Goal: Transaction & Acquisition: Purchase product/service

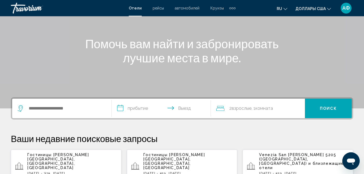
click at [80, 104] on div "Виджет поиска" at bounding box center [62, 109] width 88 height 20
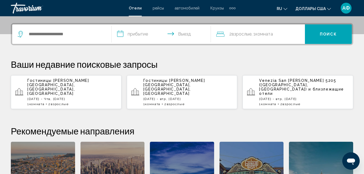
scroll to position [134, 0]
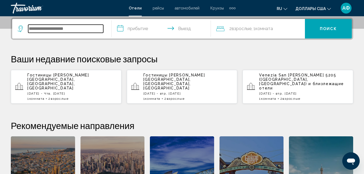
click at [74, 32] on input "Виджет поиска" at bounding box center [65, 29] width 75 height 8
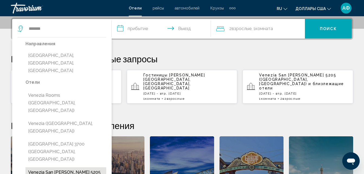
type input "**********"
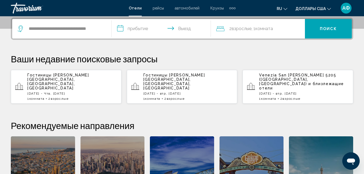
click at [145, 29] on input "**********" at bounding box center [163, 29] width 102 height 21
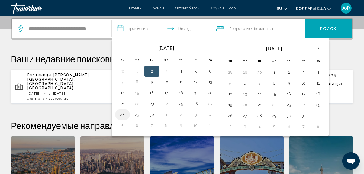
click at [124, 116] on button "28" at bounding box center [122, 115] width 9 height 8
click at [156, 116] on button "30" at bounding box center [152, 115] width 9 height 8
type input "**********"
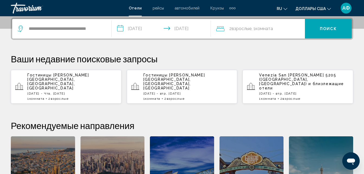
click at [337, 27] on button "Поиск" at bounding box center [328, 29] width 47 height 20
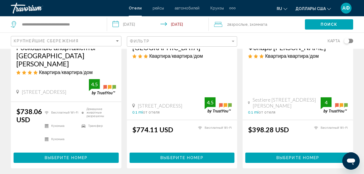
scroll to position [108, 0]
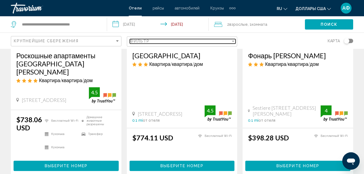
click at [233, 44] on mat-select "Фильтр" at bounding box center [183, 41] width 106 height 5
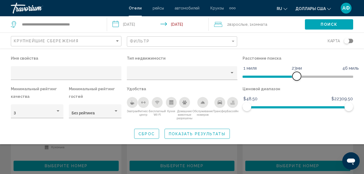
drag, startPoint x: 313, startPoint y: 75, endPoint x: 297, endPoint y: 81, distance: 17.4
click at [297, 81] on div "Расстояние поиска 1 миля 46 миль 23ми" at bounding box center [298, 70] width 116 height 31
drag, startPoint x: 297, startPoint y: 79, endPoint x: 263, endPoint y: 85, distance: 34.9
click at [263, 85] on div "Расстояние поиска 1 миля 46 миль 9mi" at bounding box center [298, 70] width 116 height 31
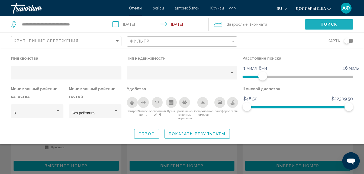
click at [338, 23] on button "Поиск" at bounding box center [329, 24] width 48 height 10
click at [133, 102] on icon "Завтрак" at bounding box center [132, 102] width 4 height 4
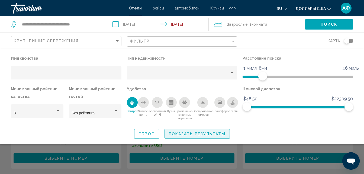
click at [194, 134] on span "Показать результаты" at bounding box center [197, 134] width 57 height 4
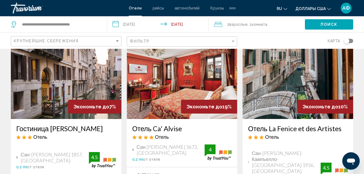
scroll to position [646, 0]
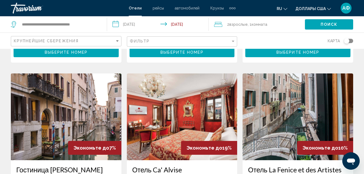
click at [117, 38] on div "Крупнейшие сбережения" at bounding box center [67, 41] width 106 height 10
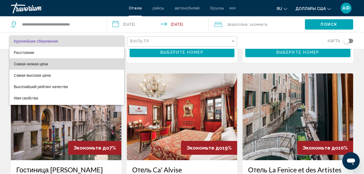
click at [97, 63] on span "Самая низкая цена" at bounding box center [67, 63] width 106 height 11
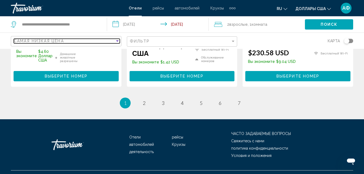
scroll to position [797, 0]
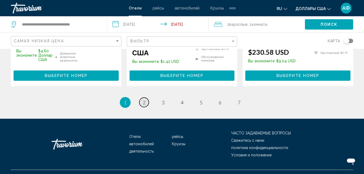
click at [145, 100] on span "2" at bounding box center [144, 103] width 3 height 6
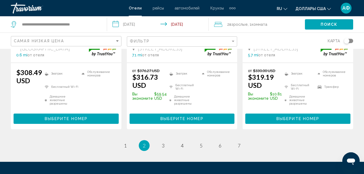
scroll to position [813, 0]
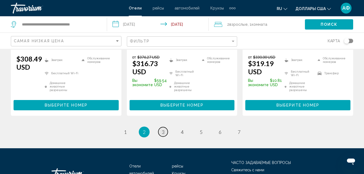
click at [164, 129] on span "3" at bounding box center [163, 132] width 3 height 6
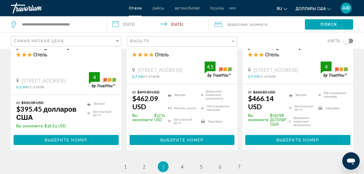
scroll to position [813, 0]
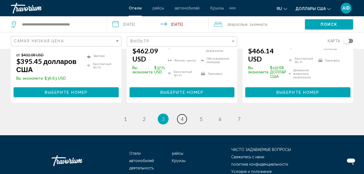
drag, startPoint x: 180, startPoint y: 110, endPoint x: 226, endPoint y: 173, distance: 78.4
click at [180, 114] on link "страница 4" at bounding box center [181, 118] width 9 height 9
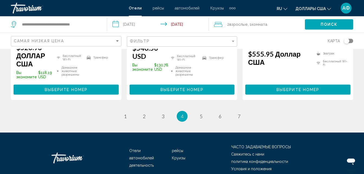
scroll to position [809, 0]
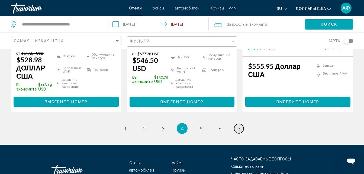
click at [239, 126] on span "7" at bounding box center [239, 129] width 3 height 6
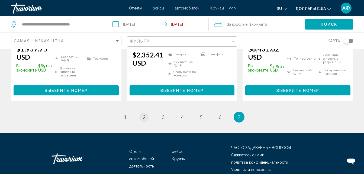
scroll to position [859, 0]
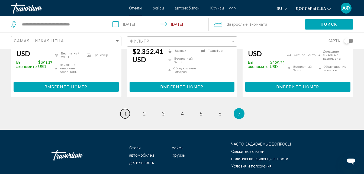
click at [125, 111] on span "1" at bounding box center [125, 114] width 3 height 6
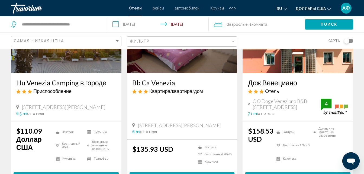
scroll to position [108, 0]
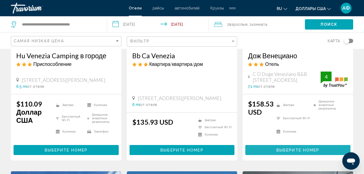
click at [273, 155] on button "Выберите номер" at bounding box center [297, 150] width 105 height 10
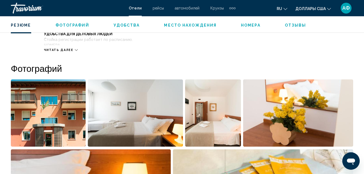
scroll to position [329, 0]
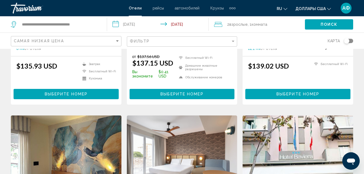
scroll to position [488, 0]
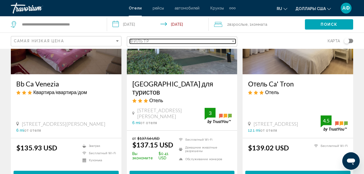
click at [233, 41] on div "Фильтр" at bounding box center [233, 41] width 3 height 1
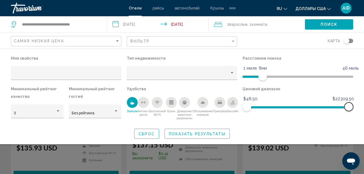
drag, startPoint x: 347, startPoint y: 105, endPoint x: 362, endPoint y: 113, distance: 16.9
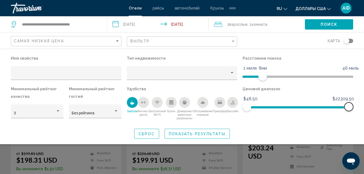
scroll to position [80, 0]
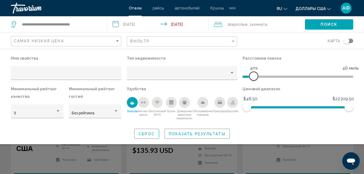
drag, startPoint x: 259, startPoint y: 76, endPoint x: 255, endPoint y: 77, distance: 4.2
click at [255, 77] on span "Фильтры отелей" at bounding box center [253, 76] width 9 height 9
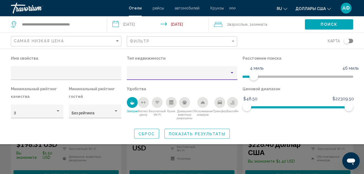
click at [233, 73] on div "Тип недвижимости" at bounding box center [232, 73] width 5 height 4
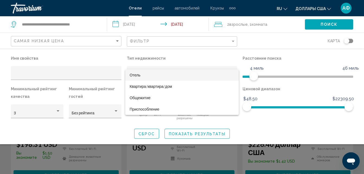
click at [228, 76] on span "Отель" at bounding box center [182, 74] width 105 height 11
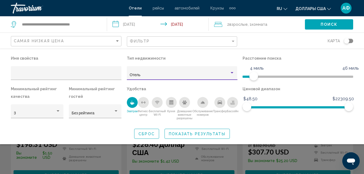
click at [220, 103] on icon "Трансфер" at bounding box center [220, 103] width 4 height 4
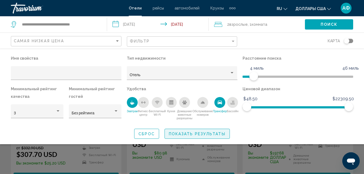
click at [200, 131] on button "Показать результаты" at bounding box center [197, 134] width 65 height 10
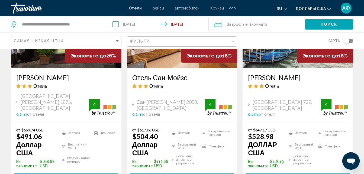
scroll to position [325, 0]
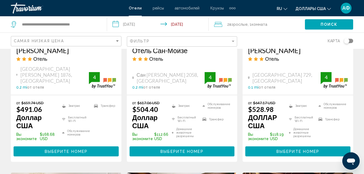
click at [88, 149] on span "Выберите номер" at bounding box center [66, 151] width 43 height 4
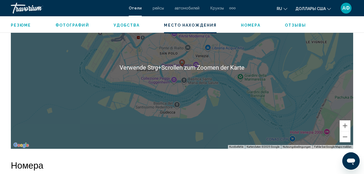
scroll to position [655, 0]
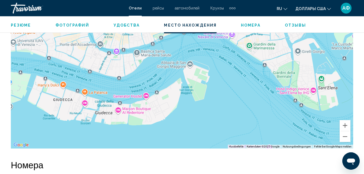
click at [232, 111] on div "Um den Modus zum Ziehen mit der Tastatur zu aktivieren, drückst du Alt + Eingab…" at bounding box center [182, 67] width 342 height 163
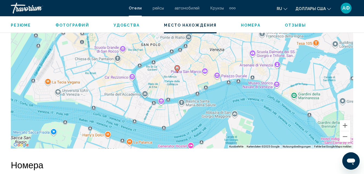
drag, startPoint x: 222, startPoint y: 77, endPoint x: 267, endPoint y: 128, distance: 67.6
click at [267, 128] on div "Um den Modus zum Ziehen mit der Tastatur zu aktivieren, drückst du Alt + Eingab…" at bounding box center [182, 67] width 342 height 163
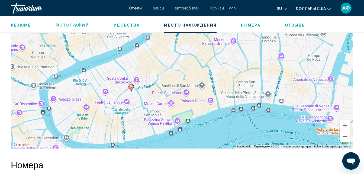
drag, startPoint x: 223, startPoint y: 97, endPoint x: 223, endPoint y: 144, distance: 46.9
click at [223, 144] on div "Um den Modus zum Ziehen mit der Tastatur zu aktivieren, drückst du Alt + Eingab…" at bounding box center [182, 67] width 342 height 163
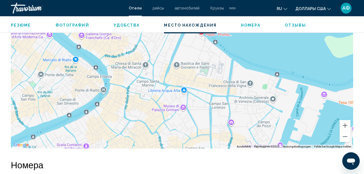
drag, startPoint x: 214, startPoint y: 67, endPoint x: 175, endPoint y: 132, distance: 75.7
click at [164, 135] on div "Um den Modus zum Ziehen mit der Tastatur zu aktivieren, drückst du Alt + Eingab…" at bounding box center [182, 67] width 342 height 163
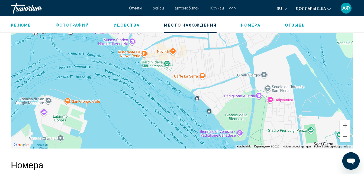
drag, startPoint x: 300, startPoint y: 124, endPoint x: 153, endPoint y: -17, distance: 203.9
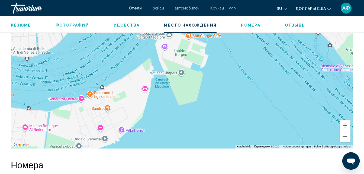
drag, startPoint x: 177, startPoint y: 119, endPoint x: 290, endPoint y: 38, distance: 139.1
click at [290, 38] on div "Um den Modus zum Ziehen mit der Tastatur zu aktivieren, drückst du Alt + Eingab…" at bounding box center [182, 67] width 342 height 163
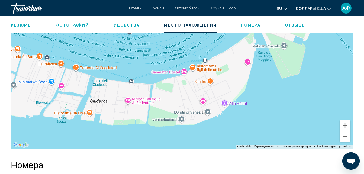
drag, startPoint x: 148, startPoint y: 96, endPoint x: 256, endPoint y: 70, distance: 110.5
click at [255, 69] on div "Um den Modus zum Ziehen mit der Tastatur zu aktivieren, drückst du Alt + Eingab…" at bounding box center [182, 67] width 342 height 163
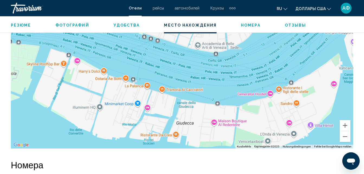
drag, startPoint x: 167, startPoint y: 72, endPoint x: 248, endPoint y: 92, distance: 83.1
click at [248, 92] on div "Основное содержание" at bounding box center [182, 67] width 342 height 163
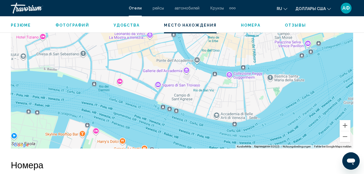
drag, startPoint x: 188, startPoint y: 72, endPoint x: 206, endPoint y: 143, distance: 73.0
click at [206, 143] on div "Um den Modus zum Ziehen mit der Tastatur zu aktivieren, drückst du Alt + Eingab…" at bounding box center [182, 67] width 342 height 163
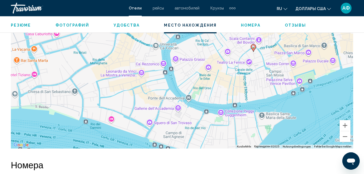
drag, startPoint x: 219, startPoint y: 86, endPoint x: 210, endPoint y: 124, distance: 39.0
click at [210, 124] on div "Um den Modus zum Ziehen mit der Tastatur zu aktivieren, drückst du Alt + Eingab…" at bounding box center [182, 67] width 342 height 163
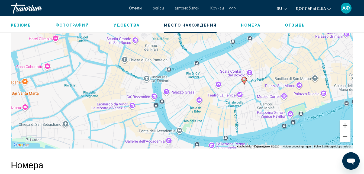
drag, startPoint x: 208, startPoint y: 93, endPoint x: 198, endPoint y: 127, distance: 35.1
click at [198, 127] on div "Um den Modus zum Ziehen mit der Tastatur zu aktivieren, drückst du Alt + Eingab…" at bounding box center [182, 67] width 342 height 163
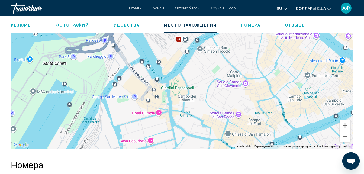
drag, startPoint x: 196, startPoint y: 83, endPoint x: 301, endPoint y: 159, distance: 129.6
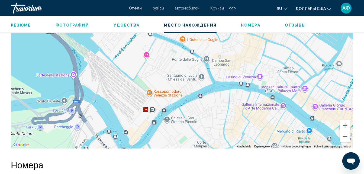
drag, startPoint x: 270, startPoint y: 94, endPoint x: 231, endPoint y: 167, distance: 83.1
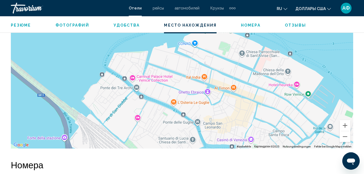
drag, startPoint x: 223, startPoint y: 101, endPoint x: 217, endPoint y: 163, distance: 62.7
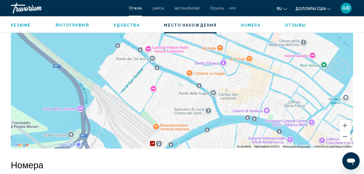
drag, startPoint x: 225, startPoint y: 113, endPoint x: 241, endPoint y: 85, distance: 32.1
click at [241, 85] on div "Основное содержание" at bounding box center [182, 67] width 342 height 163
click at [241, 84] on div "Основное содержание" at bounding box center [182, 67] width 342 height 163
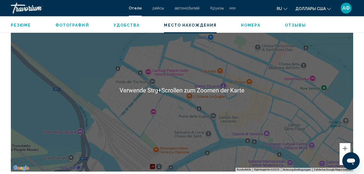
scroll to position [627, 0]
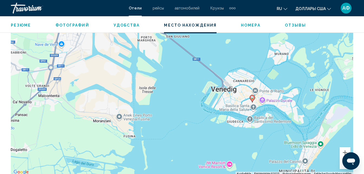
click at [243, 75] on div "Um den Modus zum Ziehen mit der Tastatur zu aktivieren, drückst du Alt + Eingab…" at bounding box center [182, 94] width 342 height 163
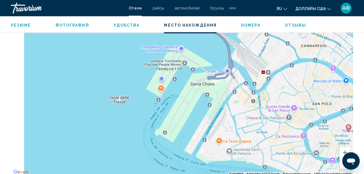
drag, startPoint x: 242, startPoint y: 97, endPoint x: 336, endPoint y: 111, distance: 94.9
click at [336, 111] on div "Um den Modus zum Ziehen mit der Tastatur zu aktivieren, drückst du Alt + Eingab…" at bounding box center [182, 94] width 342 height 163
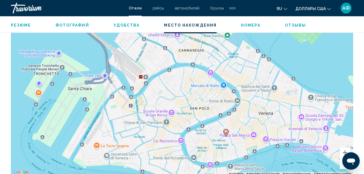
drag, startPoint x: 332, startPoint y: 108, endPoint x: 139, endPoint y: 110, distance: 193.6
click at [139, 110] on div "Um den Modus zum Ziehen mit der Tastatur zu aktivieren, drückst du Alt + Eingab…" at bounding box center [182, 94] width 342 height 163
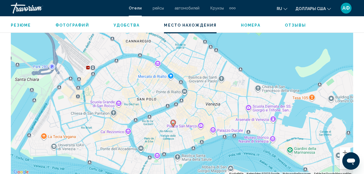
drag, startPoint x: 283, startPoint y: 108, endPoint x: 233, endPoint y: 100, distance: 50.0
click at [233, 100] on div "Um den Modus zum Ziehen mit der Tastatur zu aktivieren, drückst du Alt + Eingab…" at bounding box center [182, 94] width 342 height 163
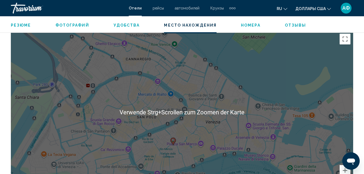
scroll to position [600, 0]
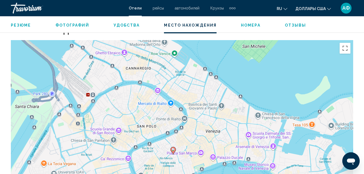
click at [159, 8] on span "рейсы" at bounding box center [158, 8] width 11 height 4
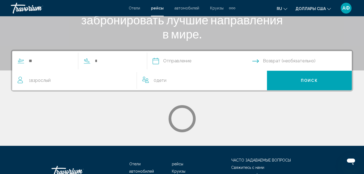
scroll to position [108, 0]
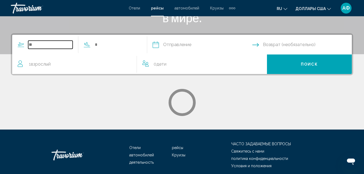
click at [42, 46] on input "Виджет поиска" at bounding box center [50, 45] width 44 height 8
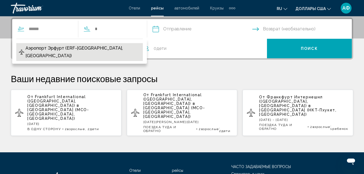
click at [53, 47] on span "Аэропорт Эрфурт (ERF-[GEOGRAPHIC_DATA], [GEOGRAPHIC_DATA])" at bounding box center [82, 51] width 115 height 15
type input "**********"
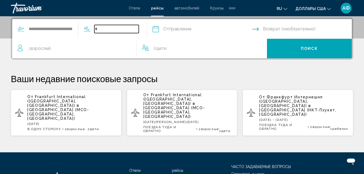
click at [107, 27] on input "Виджет поиска" at bounding box center [116, 29] width 44 height 8
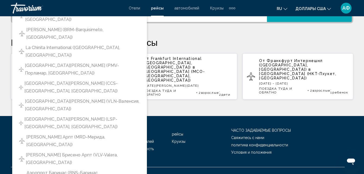
scroll to position [161, 0]
type input "**********"
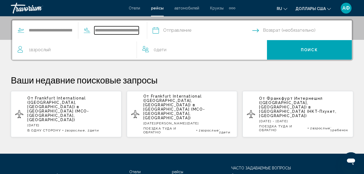
scroll to position [124, 0]
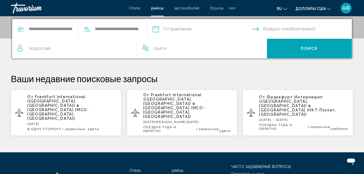
click at [188, 27] on input "Дата вылета" at bounding box center [202, 29] width 102 height 21
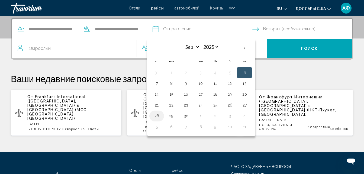
click at [161, 115] on button "28" at bounding box center [156, 116] width 9 height 8
type input "**********"
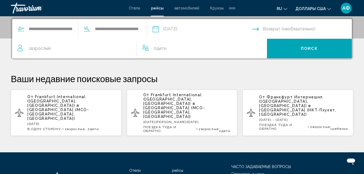
click at [42, 49] on span "Взрослый" at bounding box center [41, 48] width 20 height 5
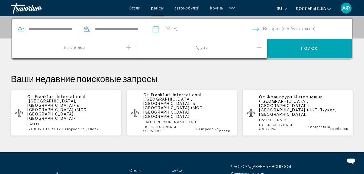
click at [130, 48] on icon "Приращение взрослых" at bounding box center [128, 47] width 5 height 7
click at [279, 46] on button "Поиск" at bounding box center [309, 49] width 85 height 20
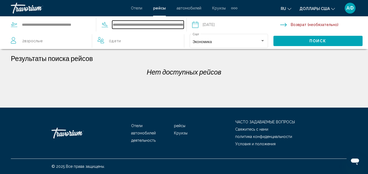
click at [183, 25] on input "**********" at bounding box center [148, 25] width 72 height 8
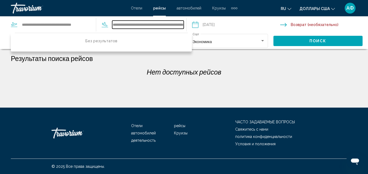
type input "**********"
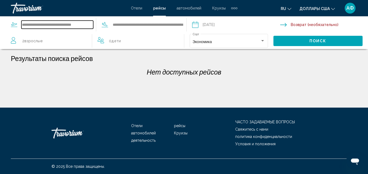
click at [90, 24] on input "**********" at bounding box center [57, 25] width 72 height 8
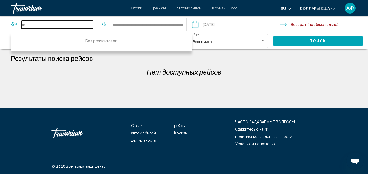
type input "*"
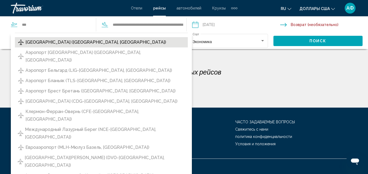
click at [104, 42] on span "[GEOGRAPHIC_DATA] ([GEOGRAPHIC_DATA], [GEOGRAPHIC_DATA])" at bounding box center [95, 43] width 141 height 8
type input "**********"
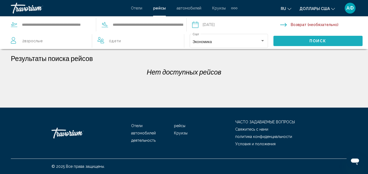
click at [312, 40] on span "Поиск" at bounding box center [318, 41] width 17 height 4
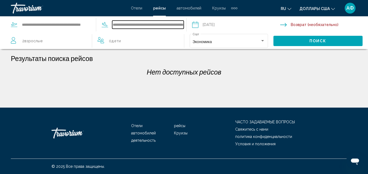
click at [184, 26] on input "**********" at bounding box center [148, 25] width 72 height 8
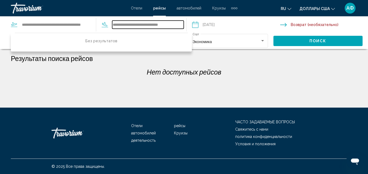
click at [155, 26] on input "**********" at bounding box center [148, 25] width 72 height 8
click at [144, 27] on input "**********" at bounding box center [148, 25] width 72 height 8
type input "*"
click at [116, 27] on input "Виджет поиска" at bounding box center [148, 25] width 72 height 8
click at [118, 27] on input "Виджет поиска" at bounding box center [148, 25] width 72 height 8
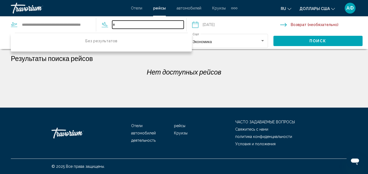
click at [118, 24] on input "Виджет поиска" at bounding box center [148, 25] width 72 height 8
click at [172, 22] on input "******" at bounding box center [148, 25] width 72 height 8
type input "******"
click at [138, 8] on span "Отели" at bounding box center [136, 8] width 11 height 4
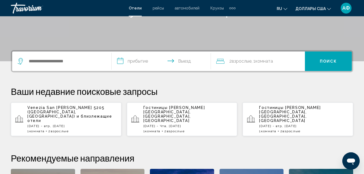
scroll to position [108, 0]
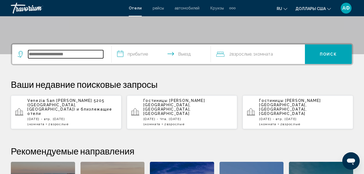
click at [89, 51] on input "Виджет поиска" at bounding box center [65, 54] width 75 height 8
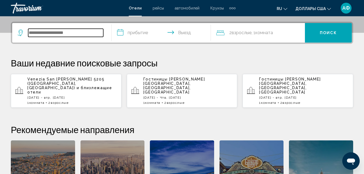
scroll to position [134, 0]
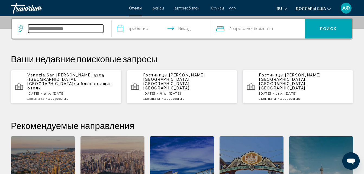
click at [88, 26] on input "Виджет поиска" at bounding box center [65, 29] width 75 height 8
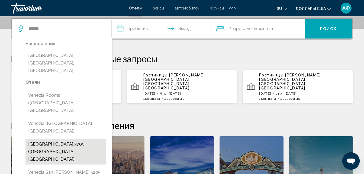
click at [85, 139] on button "[GEOGRAPHIC_DATA] 3700 ([GEOGRAPHIC_DATA], [GEOGRAPHIC_DATA])" at bounding box center [65, 151] width 81 height 25
type input "**********"
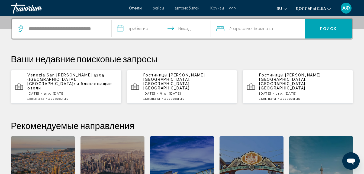
click at [136, 28] on input "**********" at bounding box center [163, 29] width 102 height 21
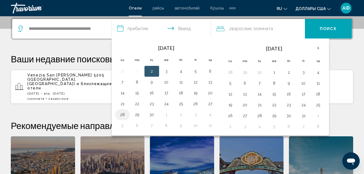
click at [123, 114] on button "28" at bounding box center [122, 115] width 9 height 8
click at [151, 116] on button "30" at bounding box center [152, 115] width 9 height 8
type input "**********"
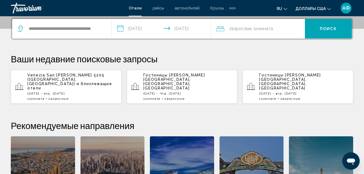
click at [323, 31] on button "Поиск" at bounding box center [328, 29] width 47 height 20
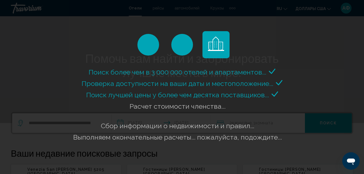
scroll to position [37, 0]
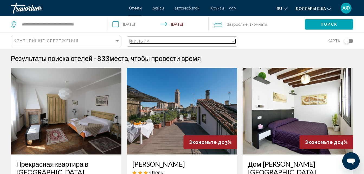
click at [233, 41] on div "Фильтр" at bounding box center [233, 41] width 3 height 1
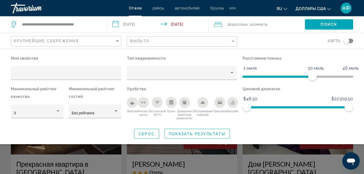
click at [134, 102] on icon "Завтрак" at bounding box center [132, 102] width 4 height 4
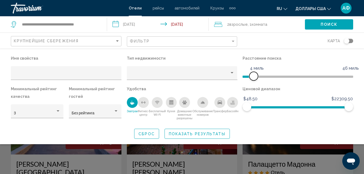
drag, startPoint x: 313, startPoint y: 74, endPoint x: 255, endPoint y: 82, distance: 59.4
click at [255, 82] on div "Расстояние поиска 1 миля 46 миль 4 миль" at bounding box center [298, 70] width 116 height 31
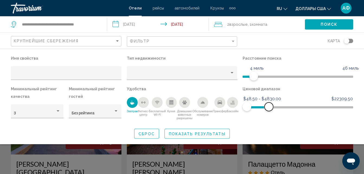
drag, startPoint x: 347, startPoint y: 104, endPoint x: 267, endPoint y: 113, distance: 80.7
click at [267, 113] on div "Ценовой диапазон $48.50 $22309.50 $48.50 $4830.00 $48.50 - $4830.00" at bounding box center [298, 104] width 116 height 38
click at [210, 136] on span "Показать результаты" at bounding box center [197, 134] width 57 height 4
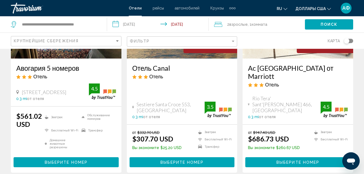
scroll to position [532, 0]
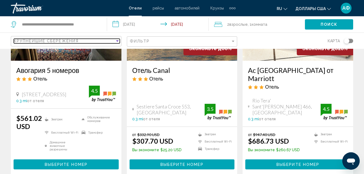
click at [114, 40] on div "Крупнейшие сбережения" at bounding box center [64, 41] width 101 height 4
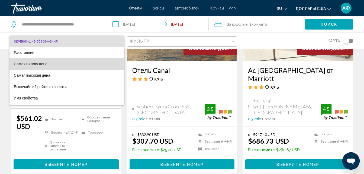
click at [97, 65] on span "Самая низкая цена" at bounding box center [67, 63] width 106 height 11
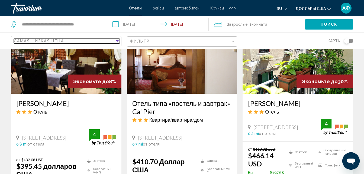
scroll to position [657, 0]
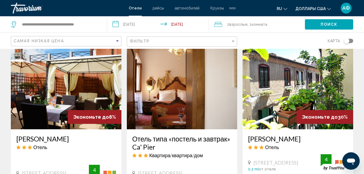
click at [264, 101] on img "Основное содержание" at bounding box center [298, 86] width 111 height 87
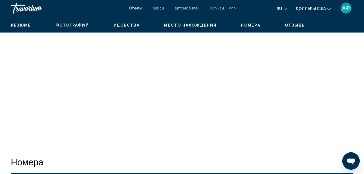
scroll to position [58, 0]
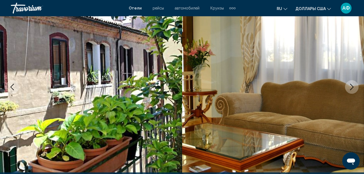
click at [354, 89] on icon "Следующее изображение" at bounding box center [352, 87] width 7 height 7
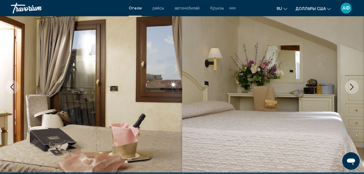
click at [354, 89] on icon "Следующее изображение" at bounding box center [352, 87] width 7 height 7
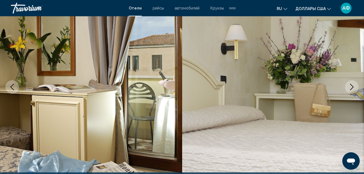
click at [354, 89] on icon "Следующее изображение" at bounding box center [352, 87] width 7 height 7
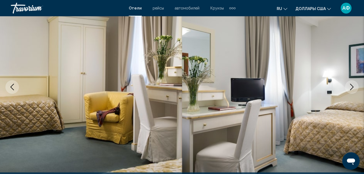
click at [354, 89] on icon "Следующее изображение" at bounding box center [352, 87] width 7 height 7
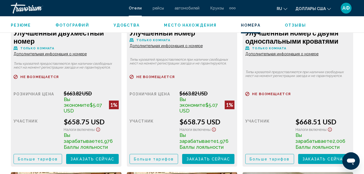
scroll to position [1360, 0]
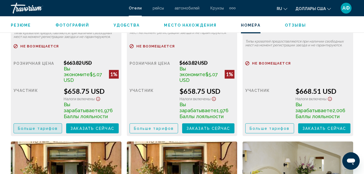
click at [50, 126] on span "Больше тарифов" at bounding box center [38, 128] width 40 height 4
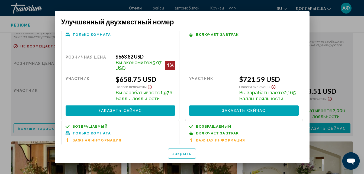
scroll to position [0, 0]
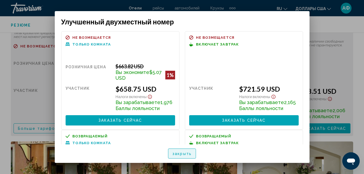
click at [176, 153] on span "закрыть" at bounding box center [181, 154] width 19 height 4
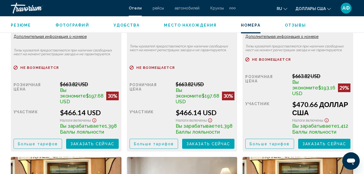
scroll to position [953, 0]
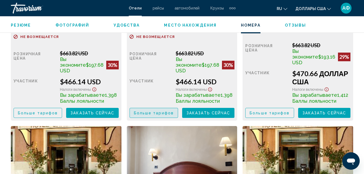
click at [149, 111] on button "Больше тарифов" at bounding box center [154, 113] width 49 height 10
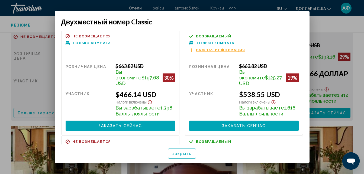
scroll to position [0, 0]
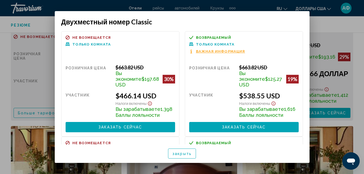
click at [361, 24] on div at bounding box center [182, 87] width 364 height 174
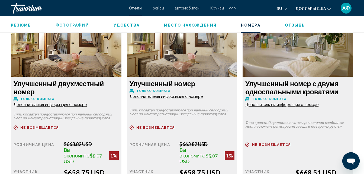
scroll to position [1170, 0]
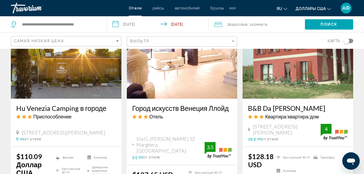
scroll to position [271, 0]
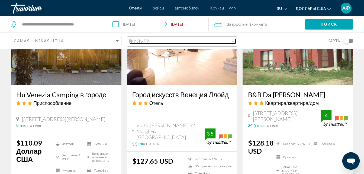
click at [232, 41] on div "Фильтр" at bounding box center [233, 41] width 3 height 1
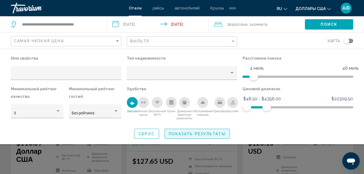
click at [177, 132] on span "Показать результаты" at bounding box center [197, 134] width 57 height 4
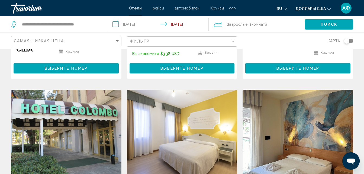
scroll to position [584, 0]
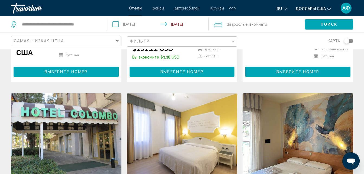
click at [236, 39] on div "Фильтр" at bounding box center [183, 42] width 106 height 10
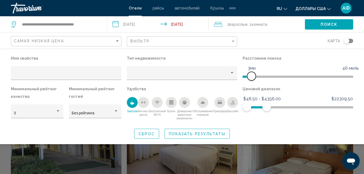
click at [252, 75] on span "Фильтры отелей" at bounding box center [251, 76] width 9 height 9
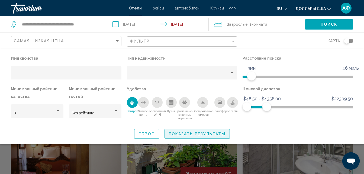
click at [210, 135] on span "Показать результаты" at bounding box center [197, 134] width 57 height 4
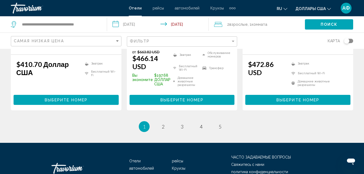
scroll to position [774, 0]
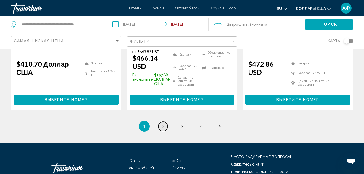
click at [164, 126] on span "2" at bounding box center [163, 126] width 3 height 6
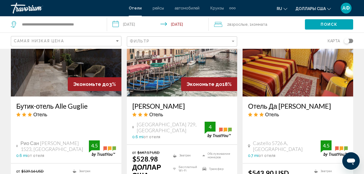
scroll to position [461, 0]
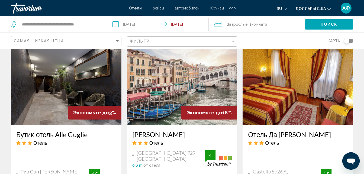
click at [172, 95] on img "Основное содержание" at bounding box center [182, 81] width 111 height 87
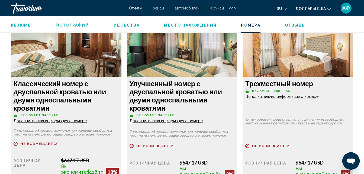
scroll to position [817, 0]
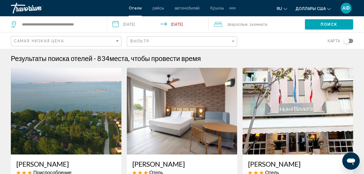
click at [281, 135] on img "Основное содержание" at bounding box center [298, 111] width 111 height 87
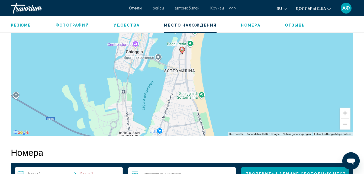
scroll to position [627, 0]
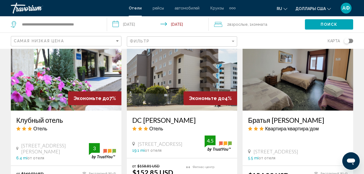
scroll to position [678, 0]
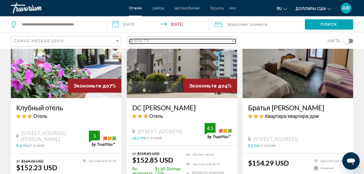
click at [233, 40] on div "Фильтр" at bounding box center [233, 41] width 5 height 4
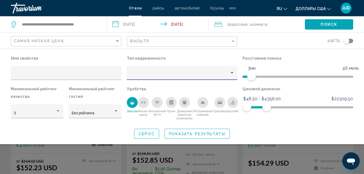
click at [234, 73] on div "Тип недвижимости" at bounding box center [232, 73] width 5 height 4
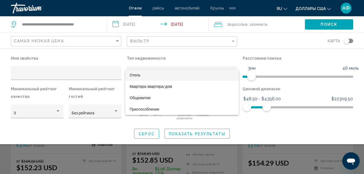
click at [183, 74] on span "Отель" at bounding box center [182, 74] width 105 height 11
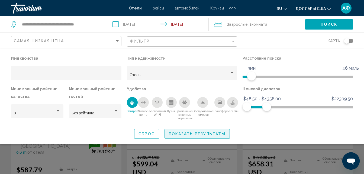
click at [208, 132] on span "Показать результаты" at bounding box center [197, 134] width 57 height 4
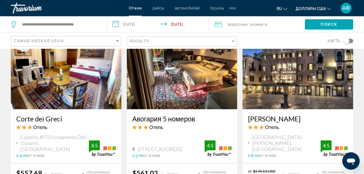
scroll to position [461, 0]
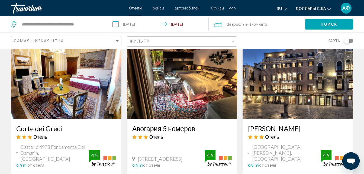
click at [184, 97] on img "Основное содержание" at bounding box center [182, 75] width 111 height 87
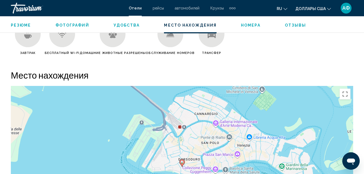
scroll to position [600, 0]
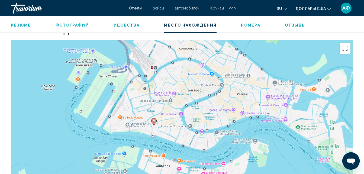
click at [246, 111] on div "Um den Modus zum Ziehen mit der Tastatur zu aktivieren, drückst du Alt + Eingab…" at bounding box center [182, 121] width 342 height 163
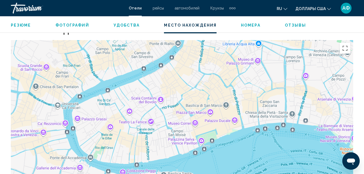
click at [246, 111] on div "Um den Modus zum Ziehen mit der Tastatur zu aktivieren, drückst du Alt + Eingab…" at bounding box center [182, 121] width 342 height 163
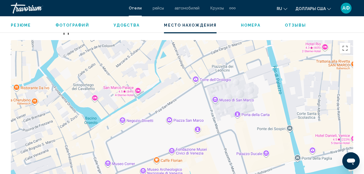
click at [224, 113] on div "Um den Modus zum Ziehen mit der Tastatur zu aktivieren, drückst du Alt + Eingab…" at bounding box center [182, 121] width 342 height 163
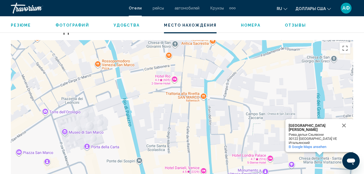
drag, startPoint x: 293, startPoint y: 140, endPoint x: 142, endPoint y: 171, distance: 154.0
click at [142, 171] on div "[GEOGRAPHIC_DATA][PERSON_NAME] [GEOGRAPHIC_DATA][PERSON_NAME][PERSON_NAME] дель…" at bounding box center [182, 121] width 342 height 163
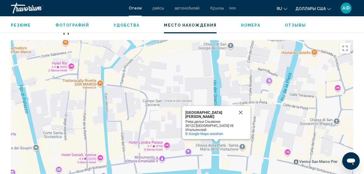
drag, startPoint x: 234, startPoint y: 116, endPoint x: 128, endPoint y: 100, distance: 107.0
click at [128, 100] on div "[GEOGRAPHIC_DATA][PERSON_NAME] [GEOGRAPHIC_DATA][PERSON_NAME][PERSON_NAME] дель…" at bounding box center [182, 121] width 342 height 163
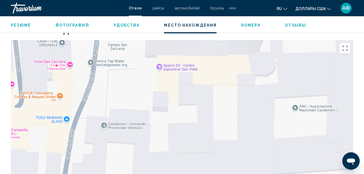
click at [162, 123] on div "[GEOGRAPHIC_DATA][PERSON_NAME] [GEOGRAPHIC_DATA][PERSON_NAME][PERSON_NAME] дель…" at bounding box center [182, 121] width 342 height 163
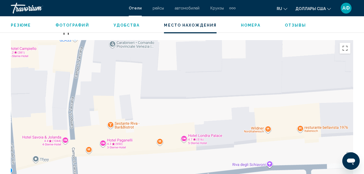
drag, startPoint x: 214, startPoint y: 165, endPoint x: 226, endPoint y: 65, distance: 101.2
click at [226, 65] on div "[GEOGRAPHIC_DATA][PERSON_NAME] [GEOGRAPHIC_DATA][PERSON_NAME][PERSON_NAME] дель…" at bounding box center [182, 121] width 342 height 163
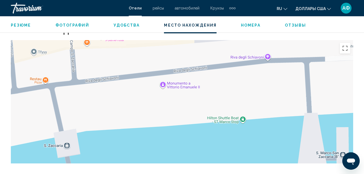
drag, startPoint x: 243, startPoint y: 140, endPoint x: 236, endPoint y: 44, distance: 96.5
click at [236, 44] on div "[GEOGRAPHIC_DATA][PERSON_NAME] [GEOGRAPHIC_DATA][PERSON_NAME][PERSON_NAME] дель…" at bounding box center [182, 121] width 342 height 163
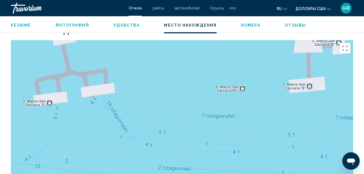
drag, startPoint x: 244, startPoint y: 130, endPoint x: 245, endPoint y: 78, distance: 51.5
click at [245, 78] on div "[GEOGRAPHIC_DATA][PERSON_NAME] [GEOGRAPHIC_DATA][PERSON_NAME][PERSON_NAME] дель…" at bounding box center [182, 121] width 342 height 163
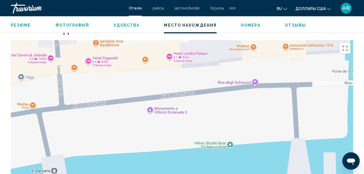
drag, startPoint x: 248, startPoint y: 53, endPoint x: 236, endPoint y: 188, distance: 135.6
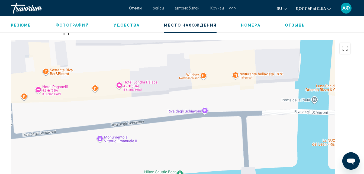
drag, startPoint x: 284, startPoint y: 156, endPoint x: 166, endPoint y: 188, distance: 121.4
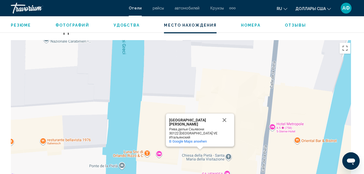
drag, startPoint x: 301, startPoint y: 136, endPoint x: 233, endPoint y: 180, distance: 81.4
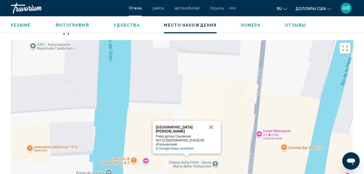
drag, startPoint x: 292, startPoint y: 122, endPoint x: 232, endPoint y: 187, distance: 88.7
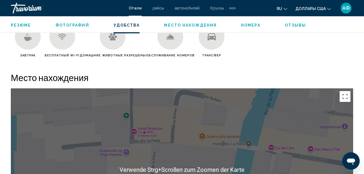
scroll to position [546, 0]
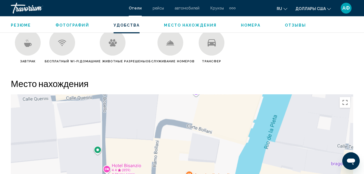
drag, startPoint x: 267, startPoint y: 134, endPoint x: 266, endPoint y: 160, distance: 25.5
click at [266, 160] on div "[GEOGRAPHIC_DATA][PERSON_NAME] [GEOGRAPHIC_DATA][PERSON_NAME][PERSON_NAME] дель…" at bounding box center [182, 175] width 342 height 163
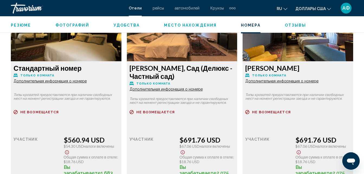
scroll to position [871, 0]
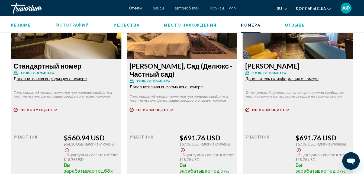
click at [87, 81] on span "Дополнительная информация о номере" at bounding box center [50, 79] width 73 height 4
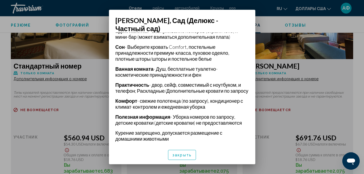
scroll to position [171, 0]
click at [181, 153] on span "закрыть" at bounding box center [181, 155] width 19 height 4
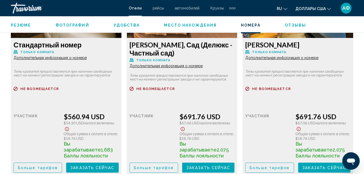
scroll to position [899, 0]
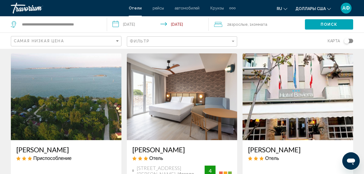
scroll to position [27, 0]
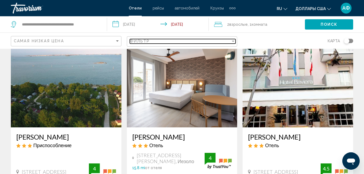
click at [232, 41] on div "Фильтр" at bounding box center [233, 41] width 3 height 1
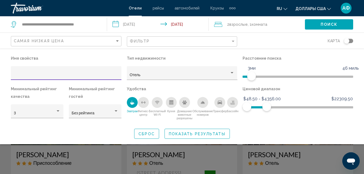
scroll to position [0, 0]
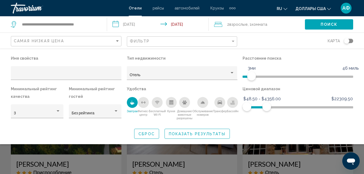
click at [116, 38] on div "Самая низкая цена" at bounding box center [67, 41] width 106 height 10
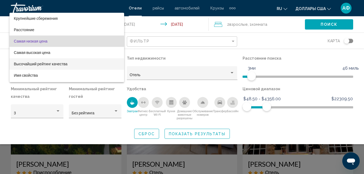
click at [107, 62] on span "Высочайший рейтинг качества" at bounding box center [67, 63] width 106 height 11
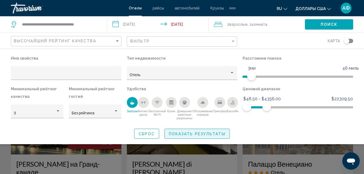
click at [186, 133] on span "Показать результаты" at bounding box center [197, 134] width 57 height 4
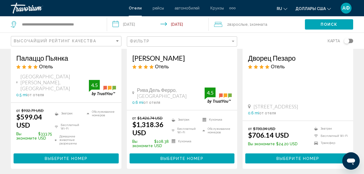
scroll to position [784, 0]
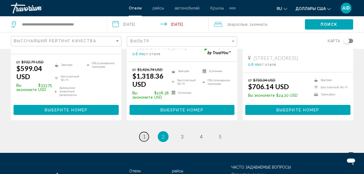
click at [145, 134] on span "1" at bounding box center [144, 137] width 3 height 6
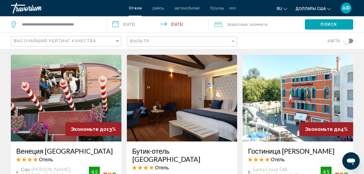
scroll to position [624, 0]
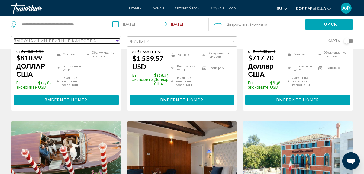
click at [118, 40] on div "Сортировать по" at bounding box center [117, 40] width 3 height 1
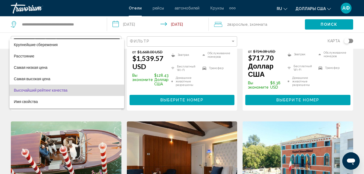
scroll to position [10, 0]
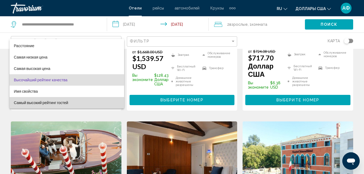
click at [72, 103] on span "Самый высокий рейтинг гостей" at bounding box center [67, 102] width 106 height 11
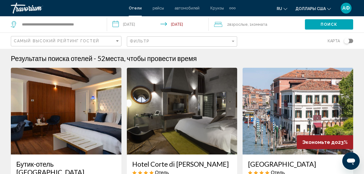
click at [119, 39] on div "Самый высокий рейтинг гостей" at bounding box center [67, 41] width 106 height 10
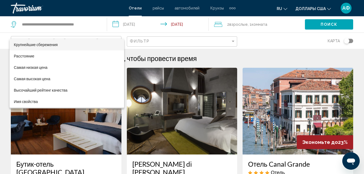
click at [55, 45] on span "Крупнейшие сбережения" at bounding box center [36, 45] width 44 height 4
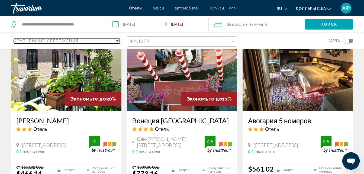
scroll to position [271, 0]
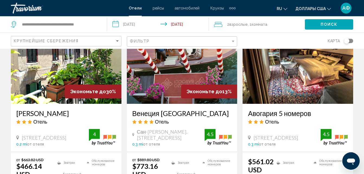
click at [55, 85] on img "Основное содержание" at bounding box center [66, 60] width 111 height 87
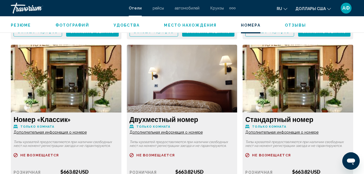
scroll to position [1061, 0]
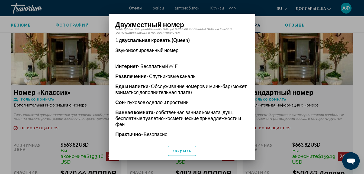
scroll to position [273, 0]
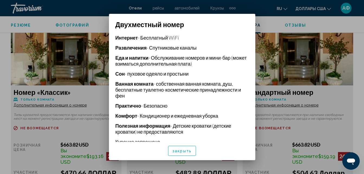
click at [178, 147] on button "закрыть" at bounding box center [182, 151] width 28 height 10
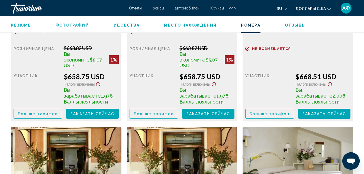
scroll to position [1332, 0]
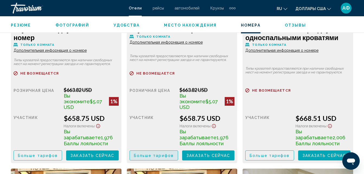
click at [158, 153] on span "Больше тарифов" at bounding box center [154, 155] width 40 height 4
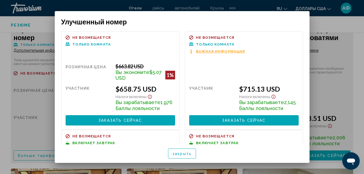
scroll to position [68, 0]
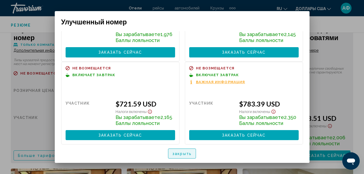
click at [194, 153] on button "закрыть" at bounding box center [182, 154] width 28 height 10
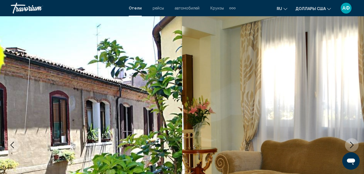
scroll to position [1332, 0]
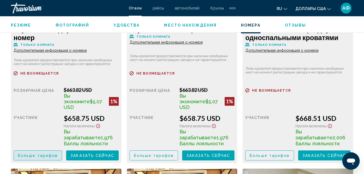
click at [53, 153] on span "Больше тарифов" at bounding box center [38, 155] width 40 height 4
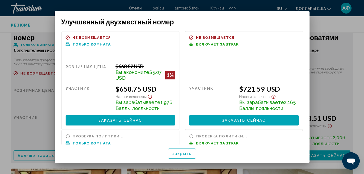
scroll to position [0, 0]
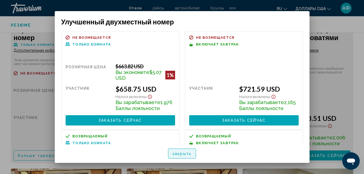
click at [180, 152] on span "закрыть" at bounding box center [181, 154] width 19 height 4
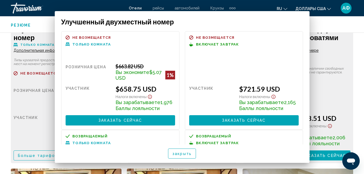
scroll to position [1332, 0]
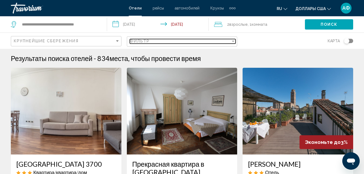
click at [234, 41] on div "Фильтр" at bounding box center [233, 41] width 3 height 1
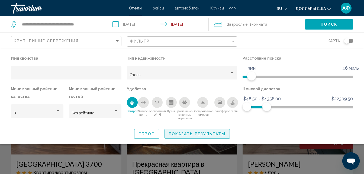
click at [194, 134] on span "Показать результаты" at bounding box center [197, 134] width 57 height 4
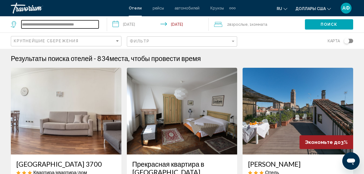
click at [97, 22] on input "**********" at bounding box center [59, 24] width 77 height 8
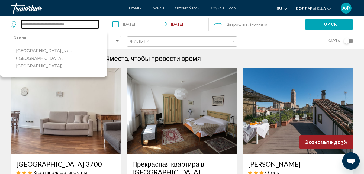
click at [84, 25] on input "**********" at bounding box center [59, 24] width 77 height 8
type input "*"
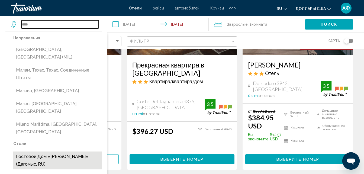
scroll to position [163, 0]
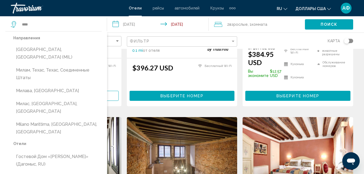
drag, startPoint x: 80, startPoint y: 101, endPoint x: 94, endPoint y: 31, distance: 71.4
click at [95, 26] on div "**** Направления [GEOGRAPHIC_DATA], [GEOGRAPHIC_DATA] (MIL) [GEOGRAPHIC_DATA], …" at bounding box center [56, 24] width 91 height 16
drag, startPoint x: 97, startPoint y: 25, endPoint x: 91, endPoint y: 27, distance: 6.4
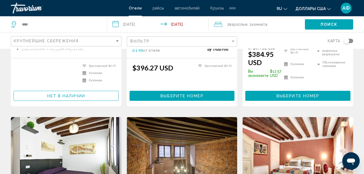
drag, startPoint x: 53, startPoint y: 18, endPoint x: 49, endPoint y: 20, distance: 5.0
click at [49, 20] on div "****" at bounding box center [56, 24] width 91 height 16
drag, startPoint x: 36, startPoint y: 21, endPoint x: 34, endPoint y: 23, distance: 3.1
click at [34, 23] on input "****" at bounding box center [59, 24] width 77 height 8
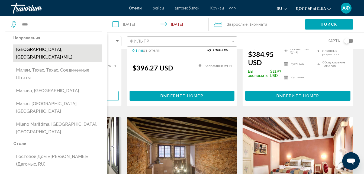
click at [45, 51] on button "[GEOGRAPHIC_DATA], [GEOGRAPHIC_DATA] (MIL)" at bounding box center [57, 53] width 88 height 18
type input "**********"
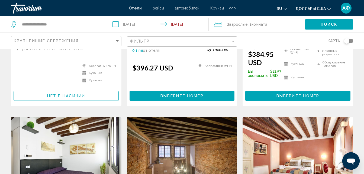
click at [117, 26] on input "**********" at bounding box center [159, 25] width 104 height 18
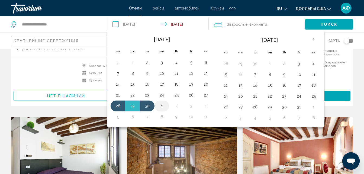
click at [160, 104] on button "1" at bounding box center [162, 106] width 9 height 8
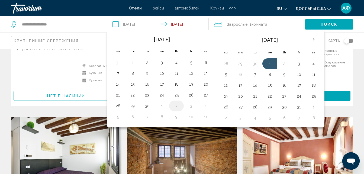
click at [177, 104] on button "2" at bounding box center [176, 106] width 9 height 8
type input "**********"
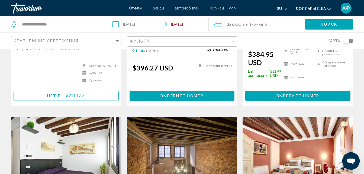
click at [316, 25] on button "Поиск" at bounding box center [329, 24] width 48 height 10
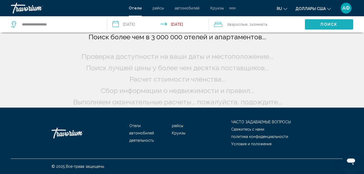
scroll to position [4, 0]
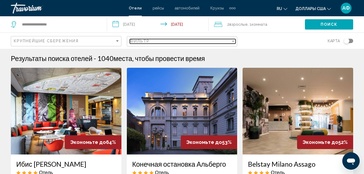
click at [234, 41] on div "Фильтр" at bounding box center [233, 41] width 3 height 1
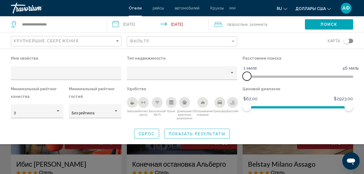
drag, startPoint x: 313, startPoint y: 73, endPoint x: 247, endPoint y: 85, distance: 67.8
click at [247, 85] on div "Имя свойства Тип недвижимости Расстояние поиска 1 миля 46 миль 1 миля Минимальн…" at bounding box center [182, 89] width 348 height 69
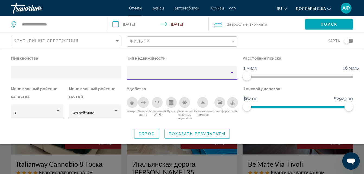
click at [234, 71] on div "Тип недвижимости" at bounding box center [232, 73] width 5 height 4
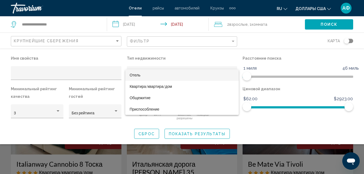
click at [213, 80] on span "Отель" at bounding box center [182, 74] width 105 height 11
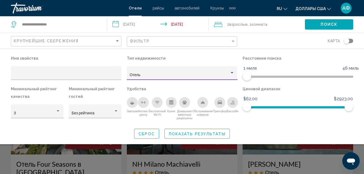
click at [133, 97] on div "Завтрак" at bounding box center [132, 102] width 11 height 11
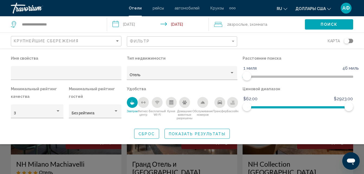
click at [130, 106] on div "Завтрак" at bounding box center [132, 102] width 11 height 11
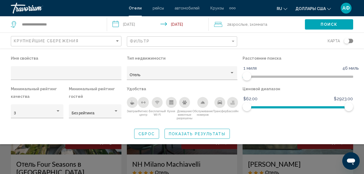
click at [131, 104] on icon "Завтрак" at bounding box center [132, 103] width 4 height 2
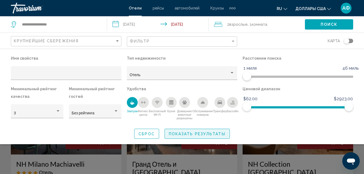
click at [199, 136] on span "Показать результаты" at bounding box center [197, 134] width 57 height 4
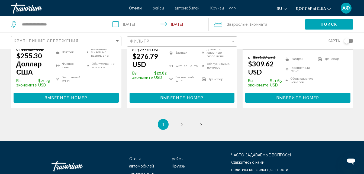
scroll to position [841, 0]
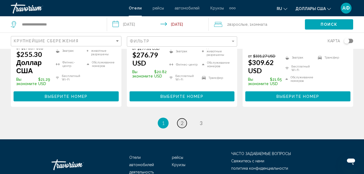
click at [182, 120] on span "2" at bounding box center [182, 123] width 3 height 6
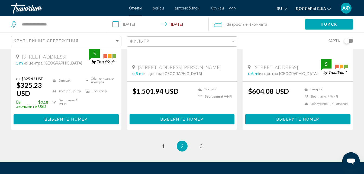
scroll to position [786, 0]
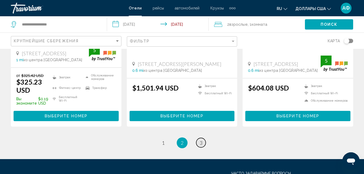
click at [204, 138] on link "страница 3" at bounding box center [200, 142] width 9 height 9
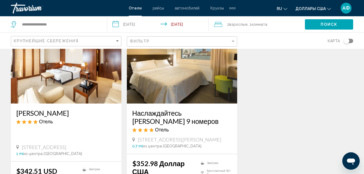
scroll to position [353, 0]
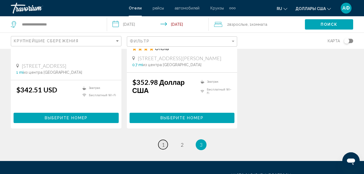
click at [165, 143] on link "страница 1" at bounding box center [162, 144] width 9 height 9
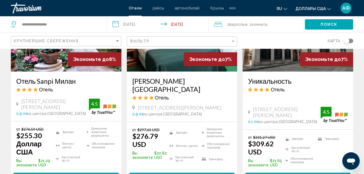
scroll to position [705, 0]
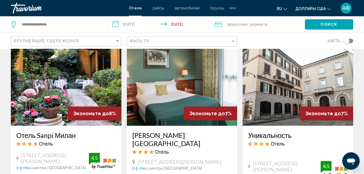
click at [62, 106] on img "Основное содержание" at bounding box center [66, 82] width 111 height 87
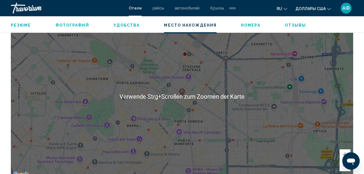
scroll to position [627, 0]
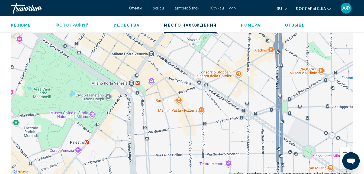
click at [209, 116] on div "Um den Modus zum Ziehen mit der Tastatur zu aktivieren, drückst du Alt + Eingab…" at bounding box center [182, 94] width 342 height 163
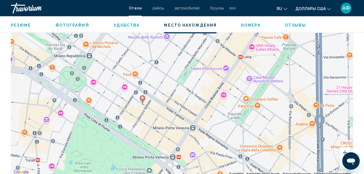
drag, startPoint x: 143, startPoint y: 95, endPoint x: 169, endPoint y: 151, distance: 61.0
click at [169, 151] on div "Um den Modus zum Ziehen mit der Tastatur zu aktivieren, drückst du Alt + Eingab…" at bounding box center [182, 94] width 342 height 163
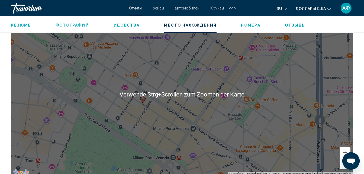
scroll to position [655, 0]
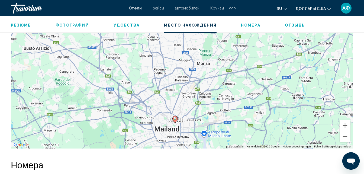
click at [176, 125] on div "Um den Modus zum Ziehen mit der Tastatur zu aktivieren, drückst du Alt + Eingab…" at bounding box center [182, 67] width 342 height 163
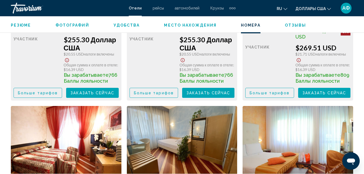
scroll to position [1034, 0]
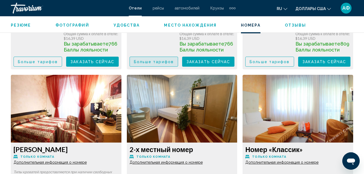
click at [152, 60] on span "Больше тарифов" at bounding box center [154, 62] width 40 height 4
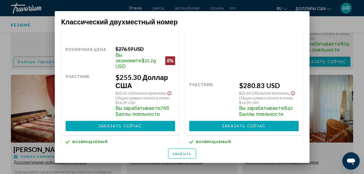
scroll to position [0, 0]
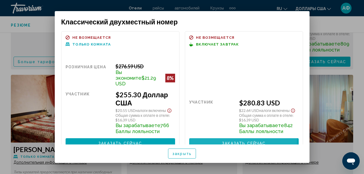
click at [209, 139] on button "Заказать сейчас Больше недоступно" at bounding box center [244, 143] width 110 height 10
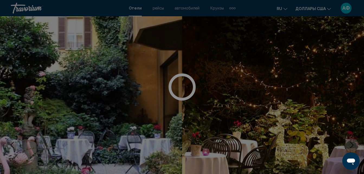
scroll to position [1034, 0]
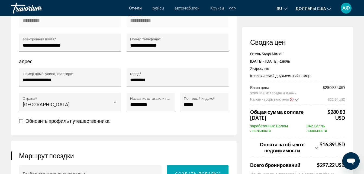
scroll to position [136, 0]
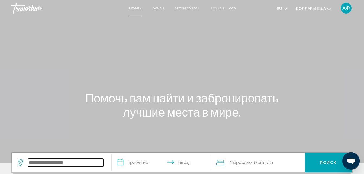
click at [69, 161] on input "Виджет поиска" at bounding box center [65, 163] width 75 height 8
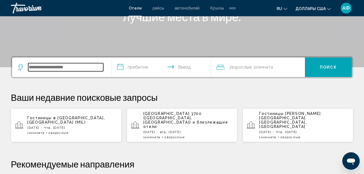
scroll to position [134, 0]
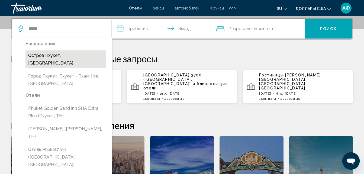
click at [47, 57] on button "Остров Пхукет, [GEOGRAPHIC_DATA]" at bounding box center [65, 59] width 81 height 18
type input "**********"
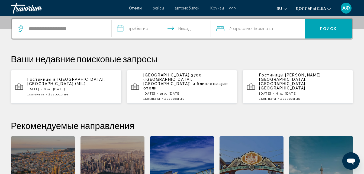
click at [154, 26] on input "**********" at bounding box center [163, 29] width 102 height 21
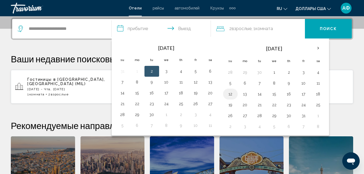
click at [233, 95] on button "12" at bounding box center [230, 94] width 9 height 8
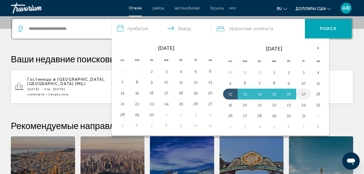
click at [306, 93] on button "17" at bounding box center [303, 94] width 9 height 8
type input "**********"
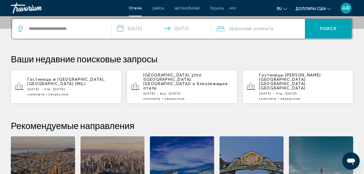
click at [260, 26] on span "Комната" at bounding box center [264, 28] width 18 height 5
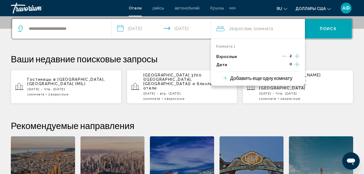
click at [296, 66] on icon "Дочерние элементы" at bounding box center [297, 64] width 5 height 7
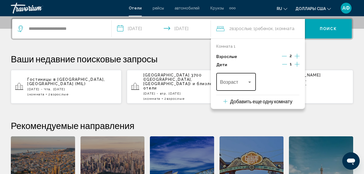
click at [248, 81] on div "Путешественники: 2 взрослых, 1 ребенок" at bounding box center [249, 82] width 5 height 4
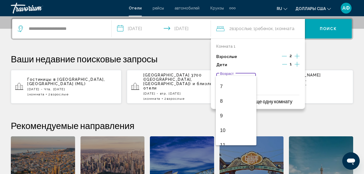
scroll to position [108, 0]
click at [231, 120] on span "10" at bounding box center [236, 121] width 32 height 15
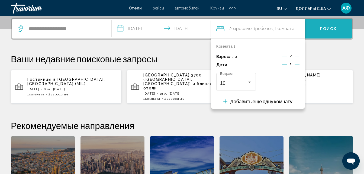
click at [318, 26] on button "Поиск" at bounding box center [328, 29] width 47 height 20
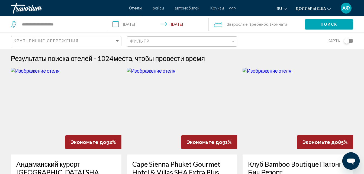
click at [234, 45] on div "Фильтр" at bounding box center [183, 42] width 106 height 10
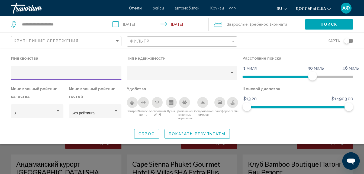
click at [21, 73] on input "Фильтры отелей" at bounding box center [66, 75] width 105 height 4
type input "*****"
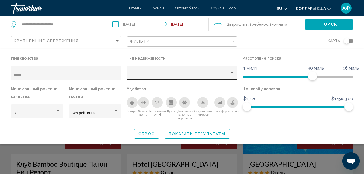
click at [232, 70] on div "Фильтры отелей" at bounding box center [182, 74] width 105 height 11
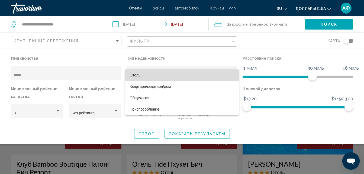
click at [206, 76] on span "Отель" at bounding box center [182, 74] width 105 height 11
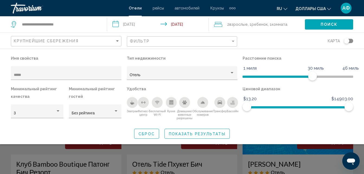
click at [130, 102] on icon "Завтрак" at bounding box center [132, 102] width 4 height 4
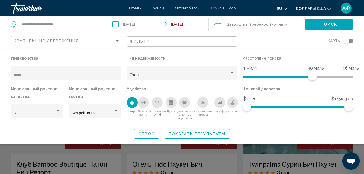
click at [218, 102] on icon "Трансфер" at bounding box center [220, 103] width 4 height 4
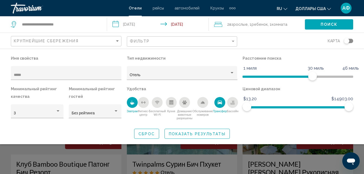
click at [203, 134] on span "Показать результаты" at bounding box center [197, 134] width 57 height 4
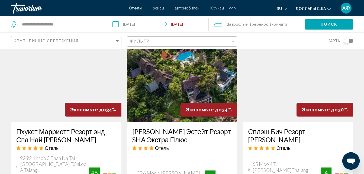
scroll to position [651, 0]
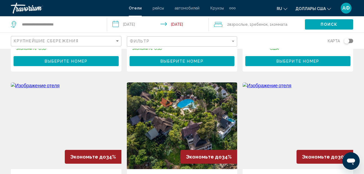
click at [57, 126] on img "Основное содержание" at bounding box center [66, 125] width 111 height 87
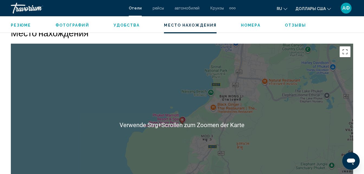
scroll to position [600, 0]
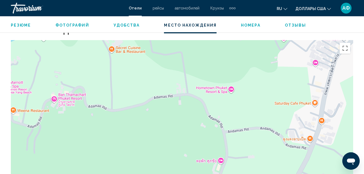
click at [210, 124] on div "Um den Modus zum Ziehen mit der Tastatur zu aktivieren, drückst du Alt + Eingab…" at bounding box center [182, 121] width 342 height 163
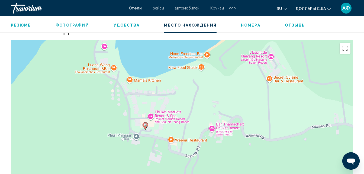
drag, startPoint x: 124, startPoint y: 105, endPoint x: 283, endPoint y: 136, distance: 162.1
click at [283, 136] on div "Um den Modus zum Ziehen mit der Tastatur zu aktivieren, drückst du Alt + Eingab…" at bounding box center [182, 121] width 342 height 163
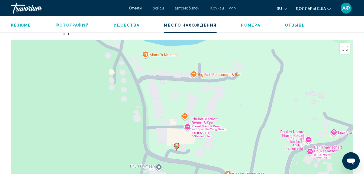
drag, startPoint x: 176, startPoint y: 115, endPoint x: 241, endPoint y: 125, distance: 65.7
click at [241, 125] on div "Um den Modus zum Ziehen mit der Tastatur zu aktivieren, drückst du Alt + Eingab…" at bounding box center [182, 121] width 342 height 163
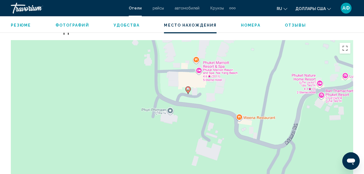
drag, startPoint x: 211, startPoint y: 86, endPoint x: 222, endPoint y: 30, distance: 57.5
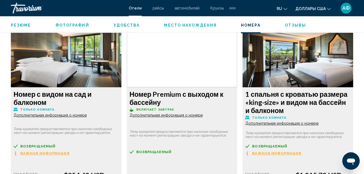
scroll to position [1278, 0]
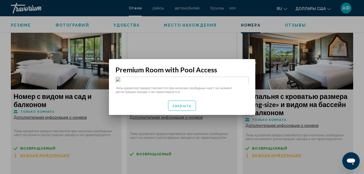
scroll to position [0, 0]
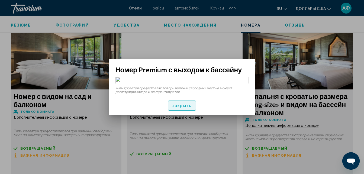
click at [181, 111] on button "закрыть" at bounding box center [182, 106] width 28 height 10
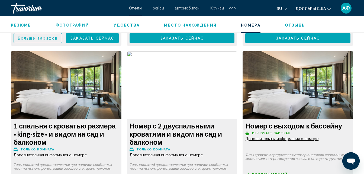
scroll to position [1007, 0]
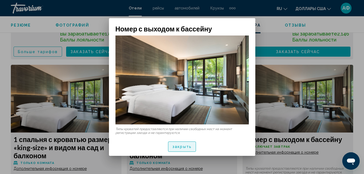
click at [176, 142] on button "закрыть" at bounding box center [182, 147] width 28 height 10
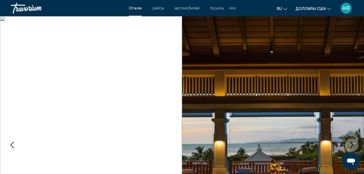
scroll to position [1007, 0]
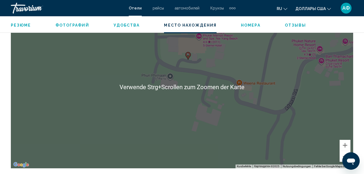
scroll to position [627, 0]
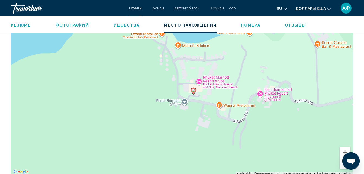
click at [199, 124] on div "Um den Modus zum Ziehen mit der Tastatur zu aktivieren, drückst du Alt + Eingab…" at bounding box center [182, 94] width 342 height 163
drag, startPoint x: 129, startPoint y: 2, endPoint x: 124, endPoint y: 41, distance: 39.7
click at [124, 41] on div "Um den Modus zum Ziehen mit der Tastatur zu aktivieren, drückst du Alt + Eingab…" at bounding box center [182, 94] width 342 height 163
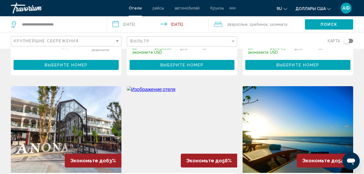
scroll to position [217, 0]
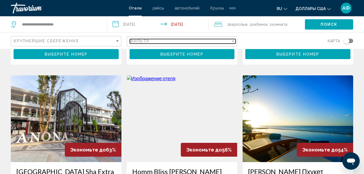
click at [231, 41] on div "Фильтр" at bounding box center [233, 41] width 5 height 4
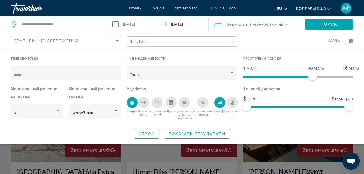
click at [223, 105] on div "Трансфер" at bounding box center [219, 102] width 11 height 11
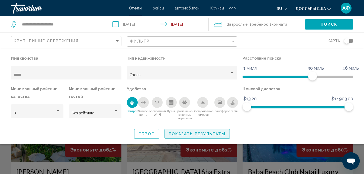
click at [211, 134] on span "Показать результаты" at bounding box center [197, 134] width 57 height 4
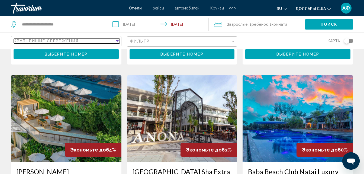
click at [119, 43] on div "Сортировать по" at bounding box center [117, 41] width 5 height 4
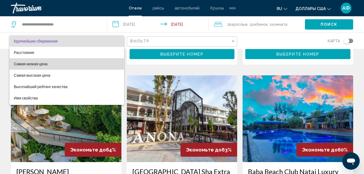
click at [73, 60] on span "Самая низкая цена" at bounding box center [67, 63] width 106 height 11
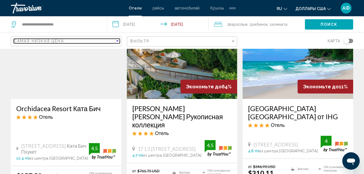
scroll to position [488, 0]
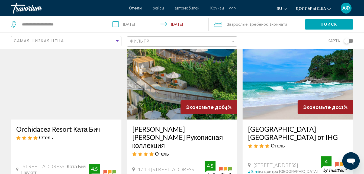
click at [280, 101] on img "Основное содержание" at bounding box center [298, 76] width 111 height 87
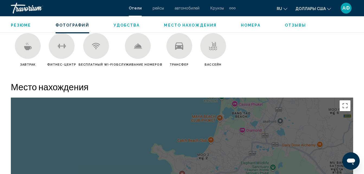
scroll to position [519, 0]
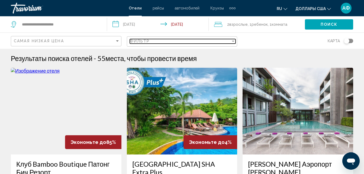
click at [228, 44] on mat-select "Фильтр" at bounding box center [183, 41] width 106 height 5
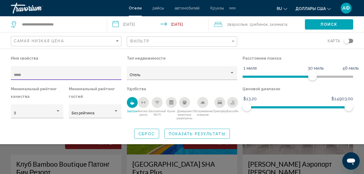
click at [191, 135] on span "Показать результаты" at bounding box center [197, 134] width 57 height 4
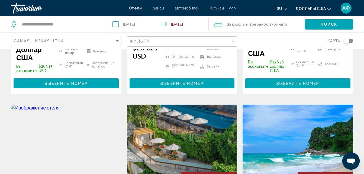
scroll to position [434, 0]
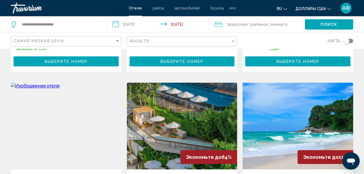
click at [41, 111] on img "Основное содержание" at bounding box center [66, 126] width 111 height 87
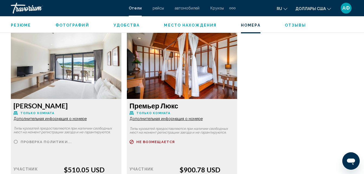
scroll to position [1034, 0]
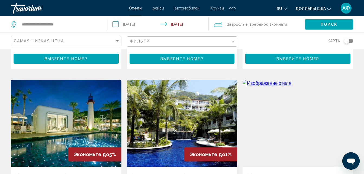
scroll to position [651, 0]
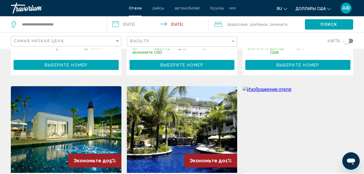
click at [77, 125] on img "Основное содержание" at bounding box center [66, 129] width 111 height 87
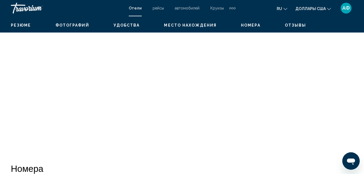
scroll to position [58, 0]
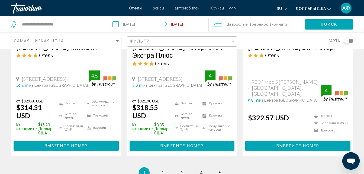
scroll to position [841, 0]
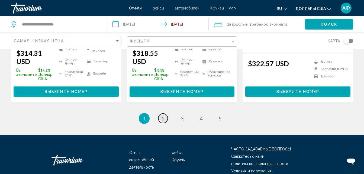
click at [161, 114] on link "страница 2" at bounding box center [162, 118] width 9 height 9
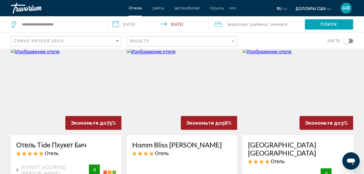
scroll to position [217, 0]
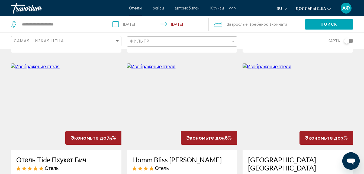
click at [83, 118] on img "Основное содержание" at bounding box center [66, 106] width 111 height 87
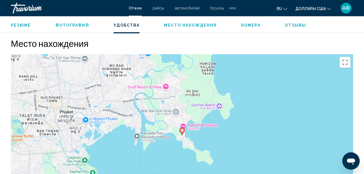
scroll to position [600, 0]
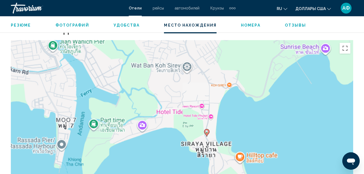
click at [171, 114] on div "Um den Modus zum Ziehen mit der Tastatur zu aktivieren, drückst du Alt + Eingab…" at bounding box center [182, 121] width 342 height 163
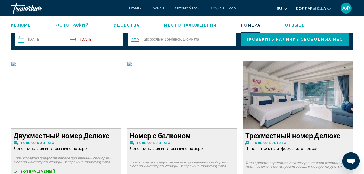
scroll to position [764, 0]
